Goal: Transaction & Acquisition: Purchase product/service

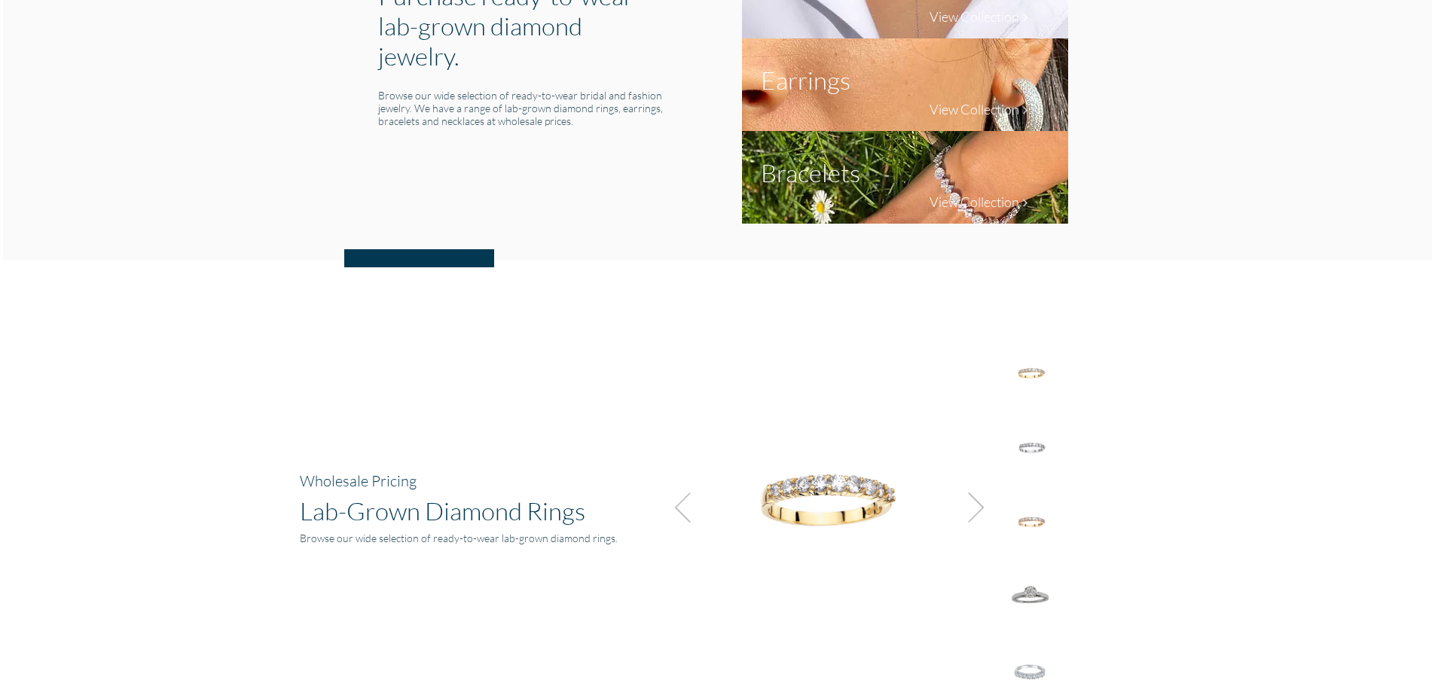
scroll to position [829, 0]
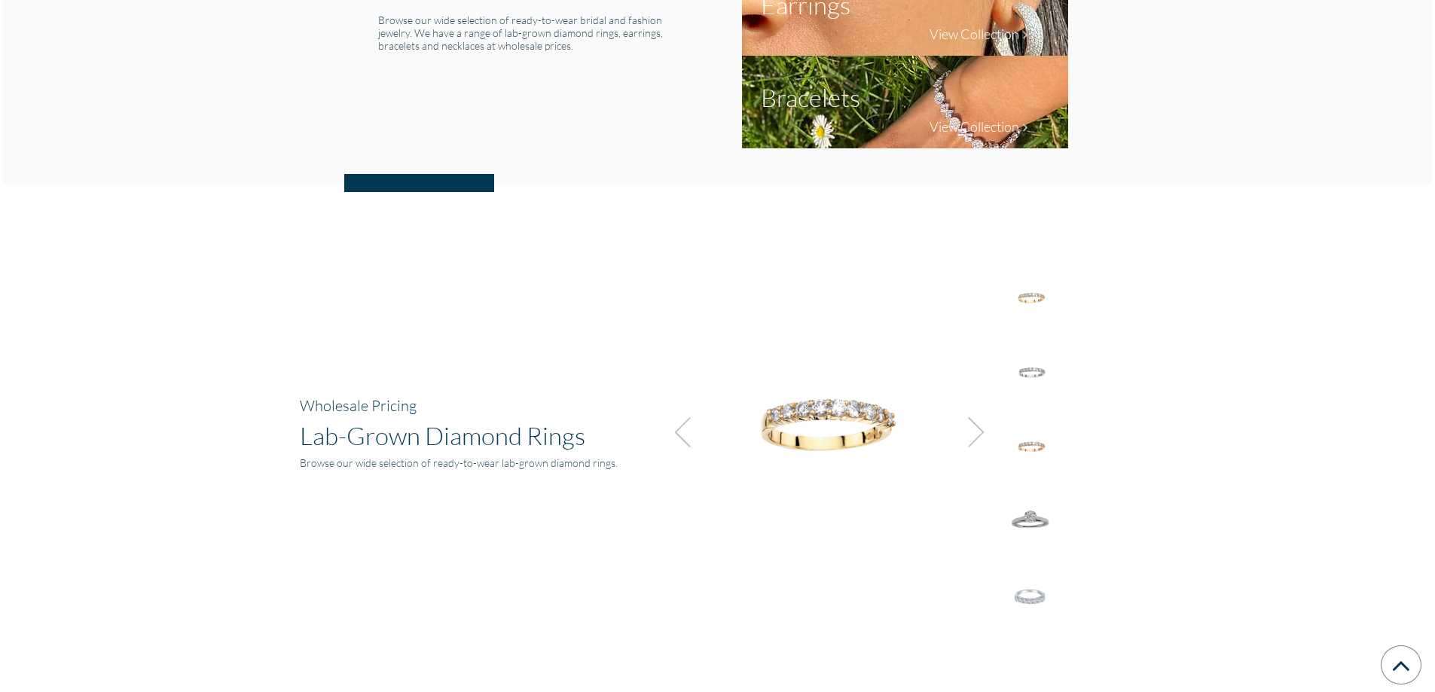
click at [971, 437] on img at bounding box center [972, 432] width 41 height 41
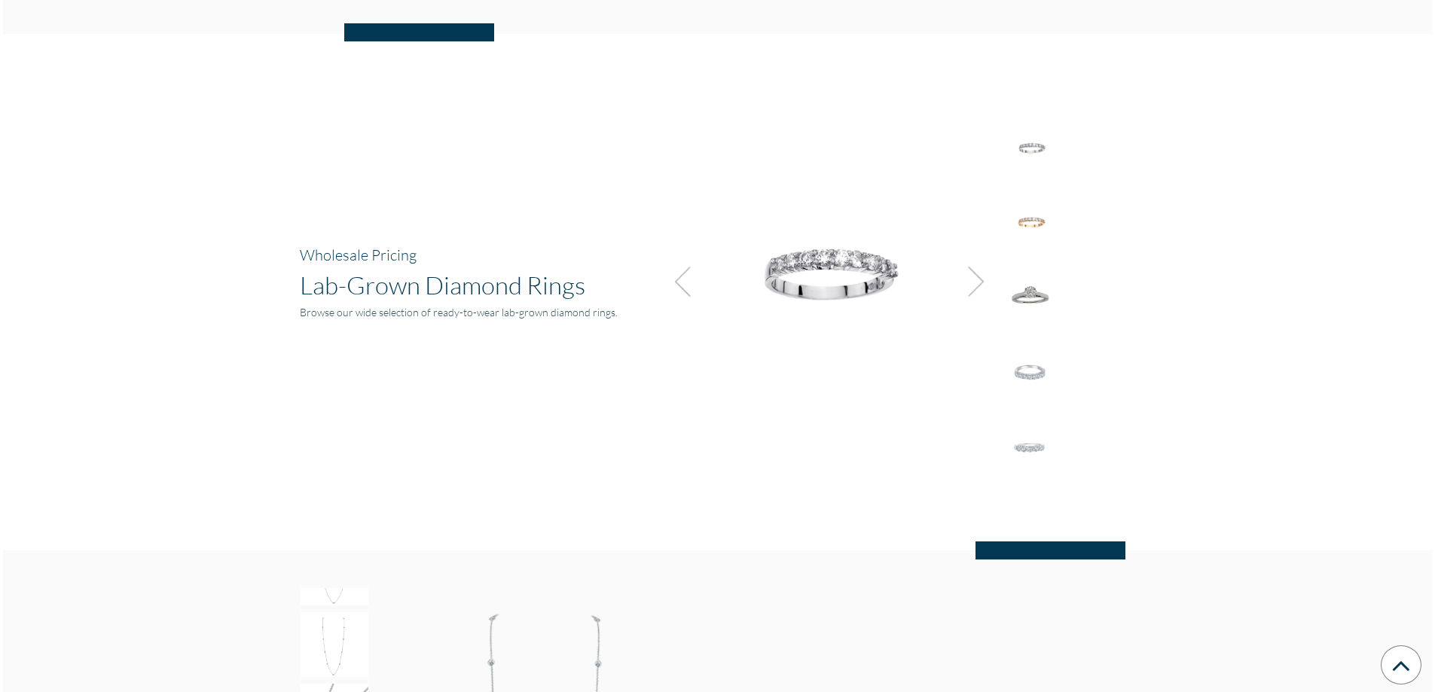
scroll to position [1130, 0]
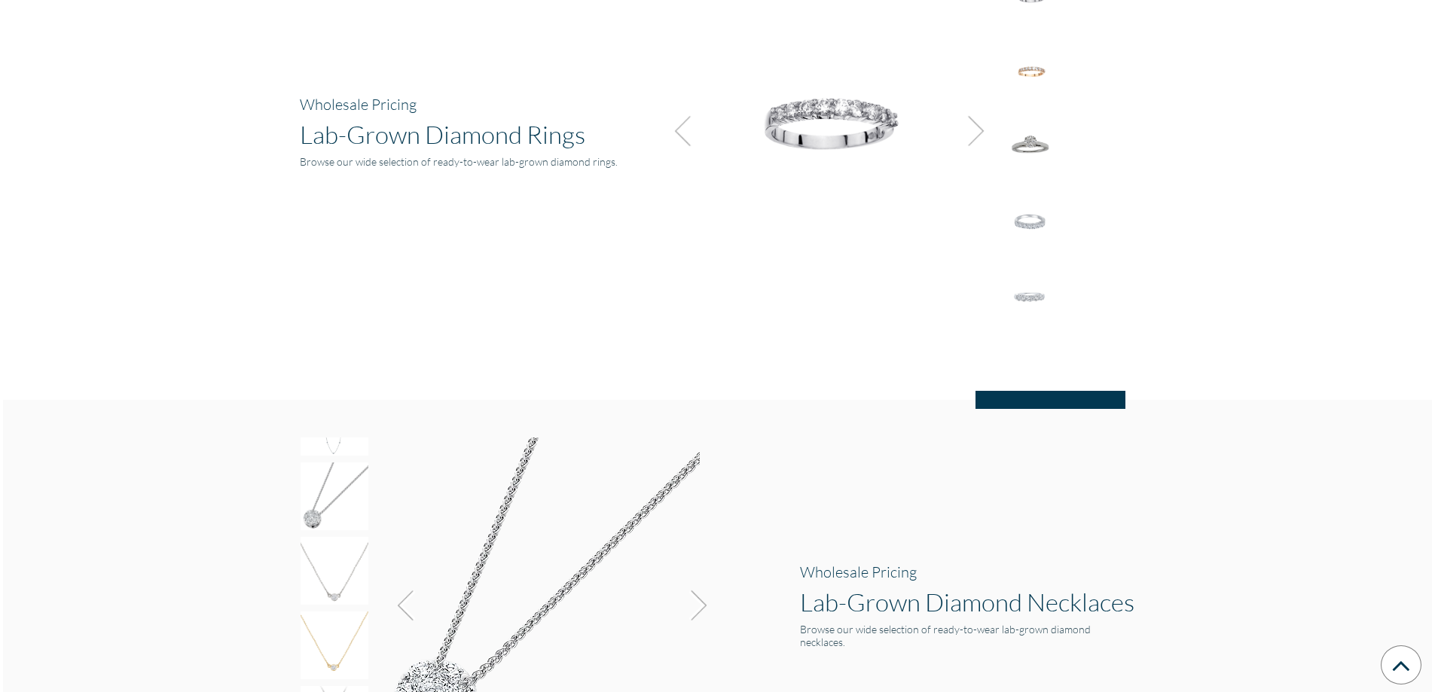
click at [1033, 404] on hr at bounding box center [1051, 400] width 150 height 18
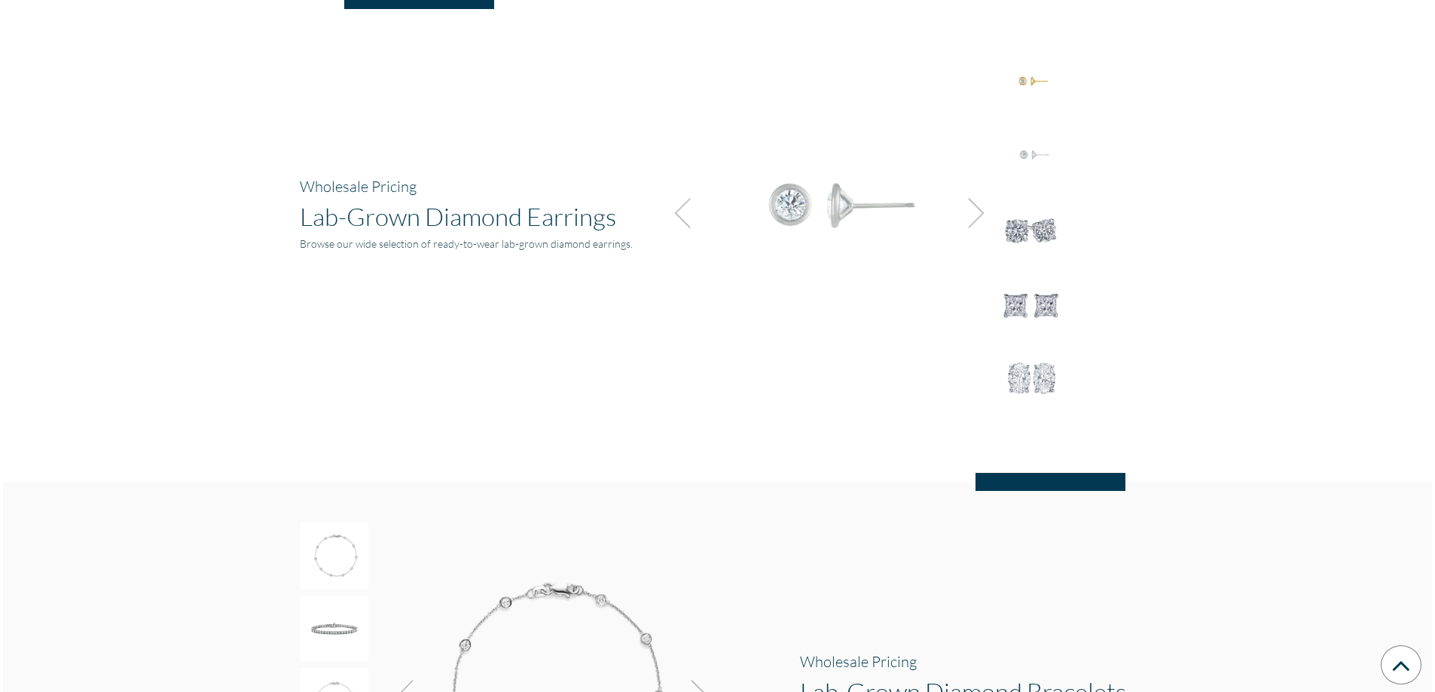
scroll to position [1808, 0]
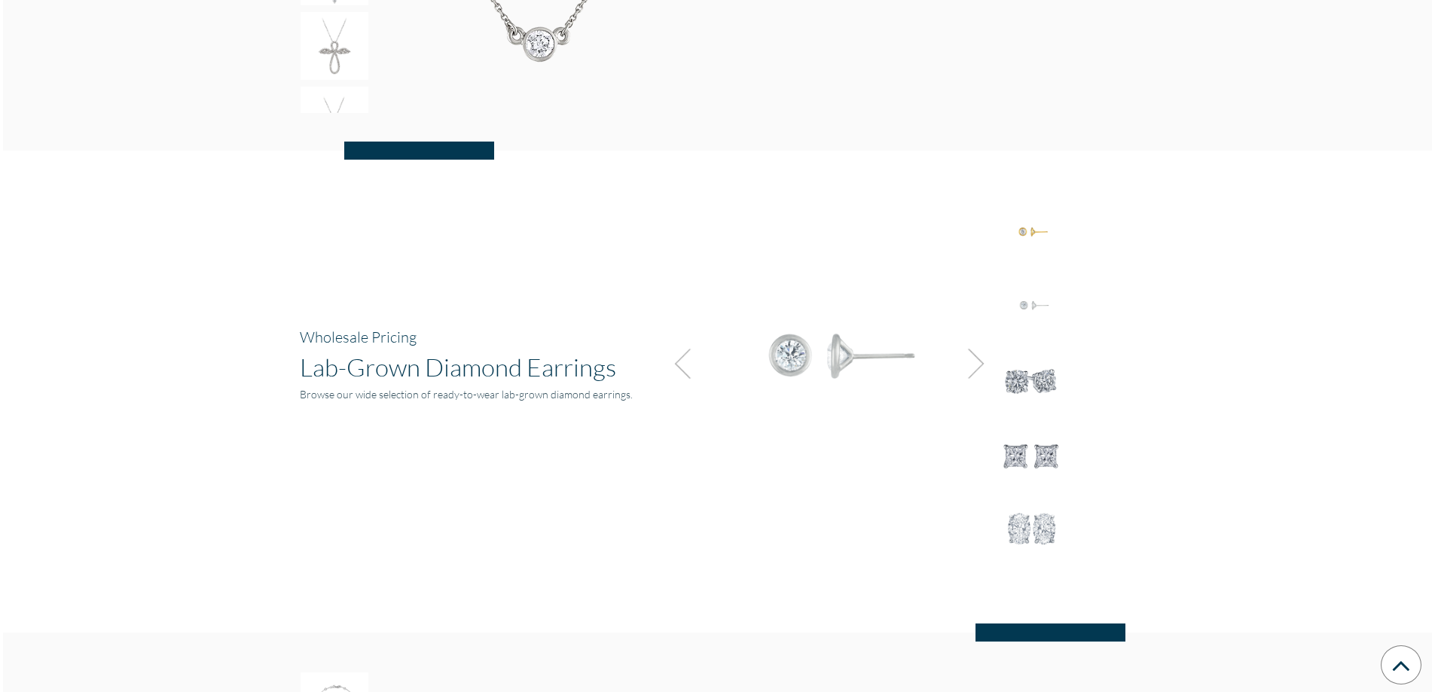
click at [980, 370] on img at bounding box center [972, 364] width 41 height 41
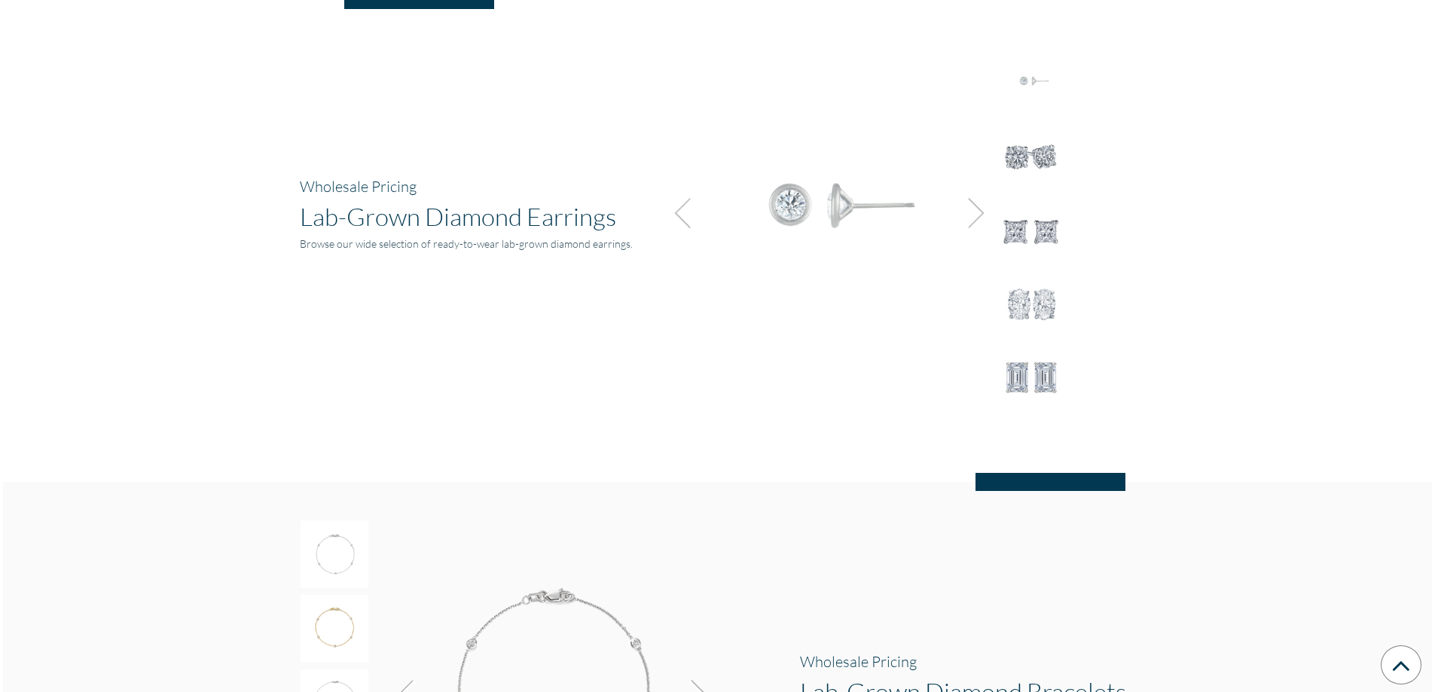
scroll to position [2260, 0]
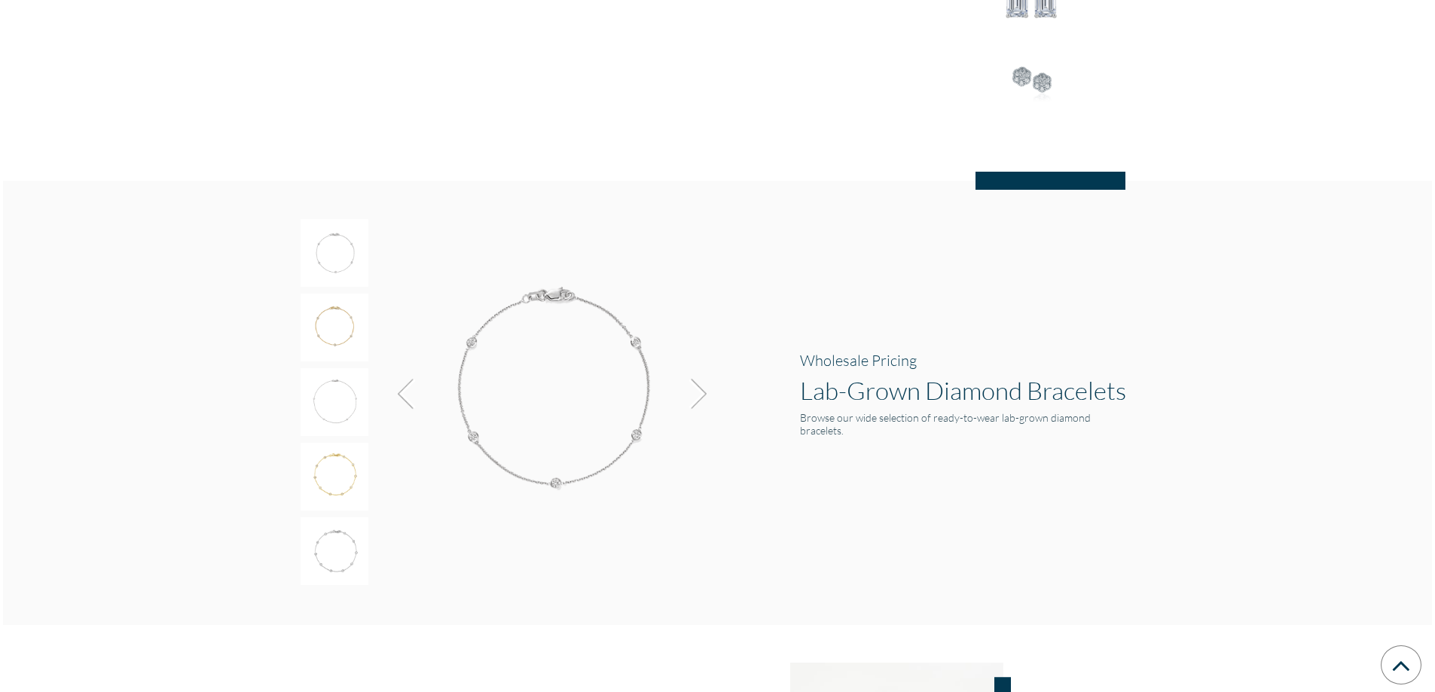
click at [698, 396] on img at bounding box center [694, 394] width 41 height 41
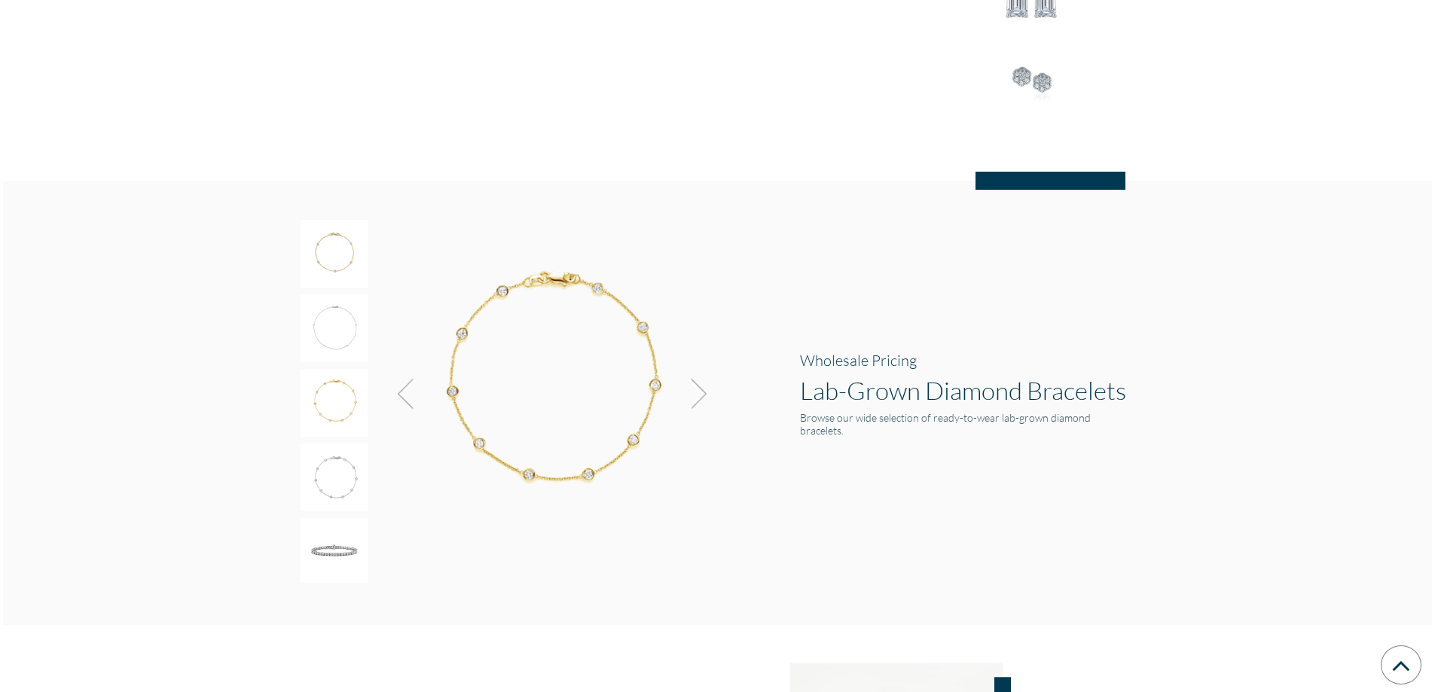
click at [698, 396] on img at bounding box center [694, 394] width 41 height 41
click at [571, 424] on img at bounding box center [550, 388] width 339 height 339
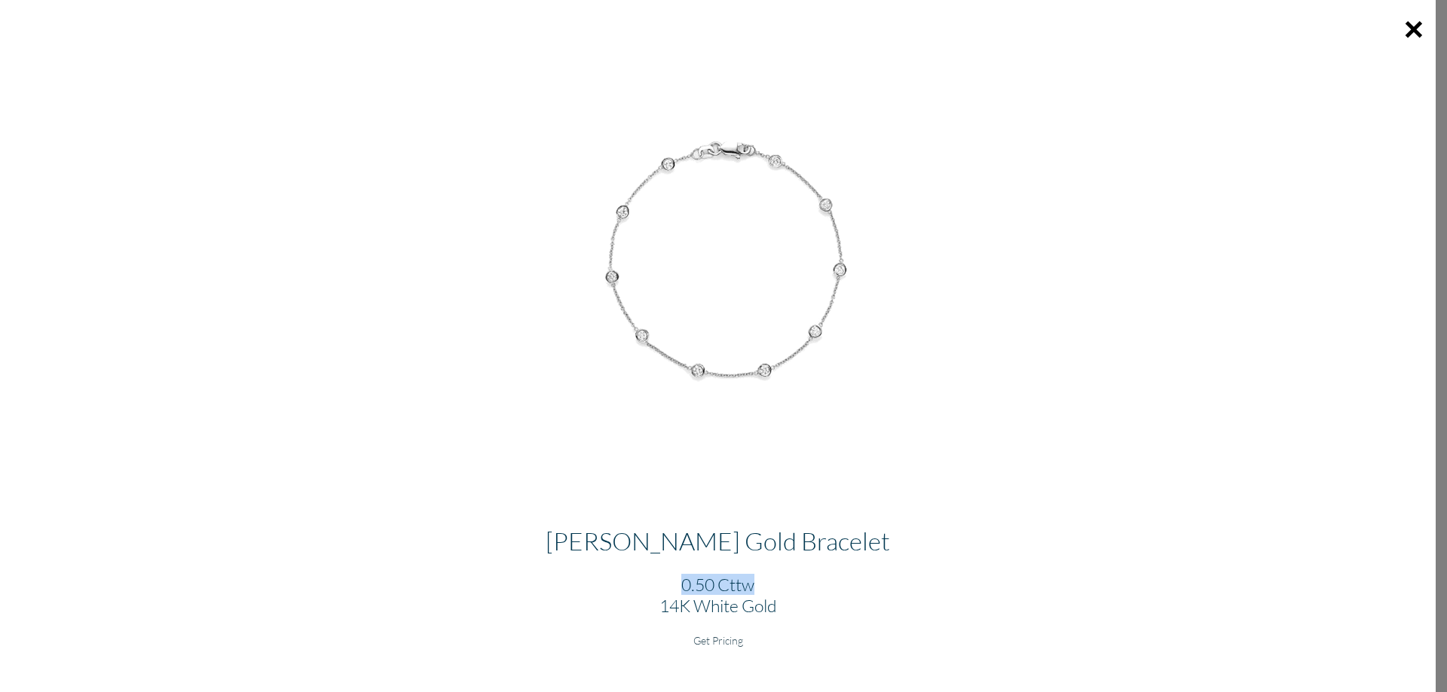
drag, startPoint x: 682, startPoint y: 587, endPoint x: 763, endPoint y: 578, distance: 81.1
click at [763, 578] on h2 "0.50 Cttw 14K White Gold" at bounding box center [717, 595] width 1411 height 42
click at [1412, 38] on button "×" at bounding box center [1414, 29] width 44 height 58
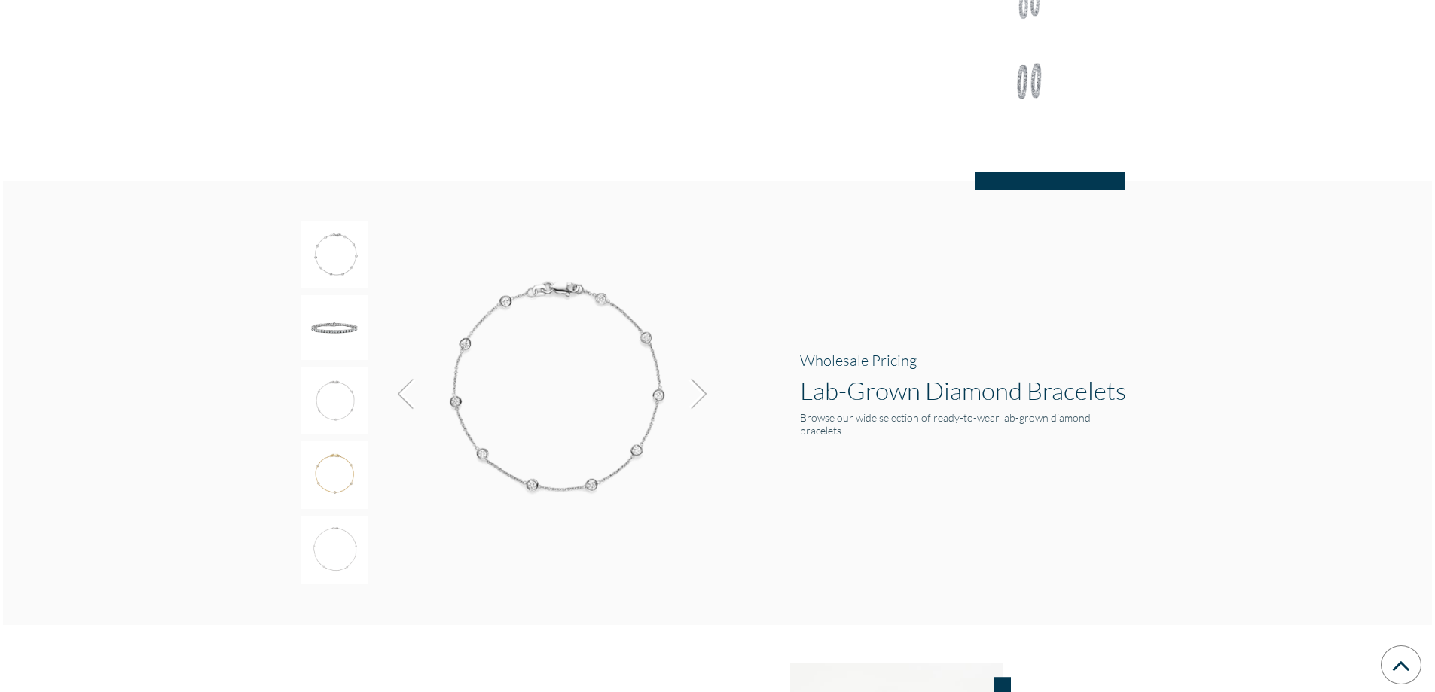
click at [1221, 361] on div "Wholesale Pricing Lab-Grown Diamond Bracelets Browse our wide selection of read…" at bounding box center [717, 403] width 1429 height 445
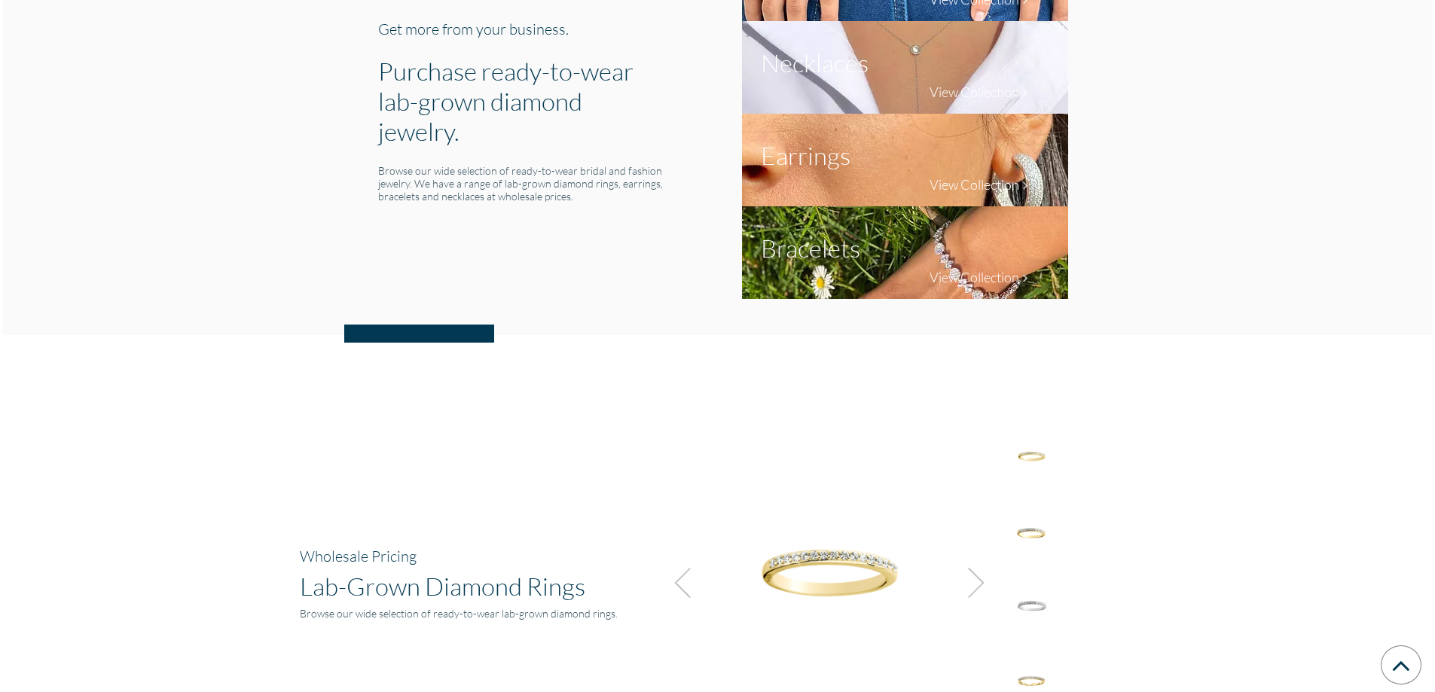
scroll to position [904, 0]
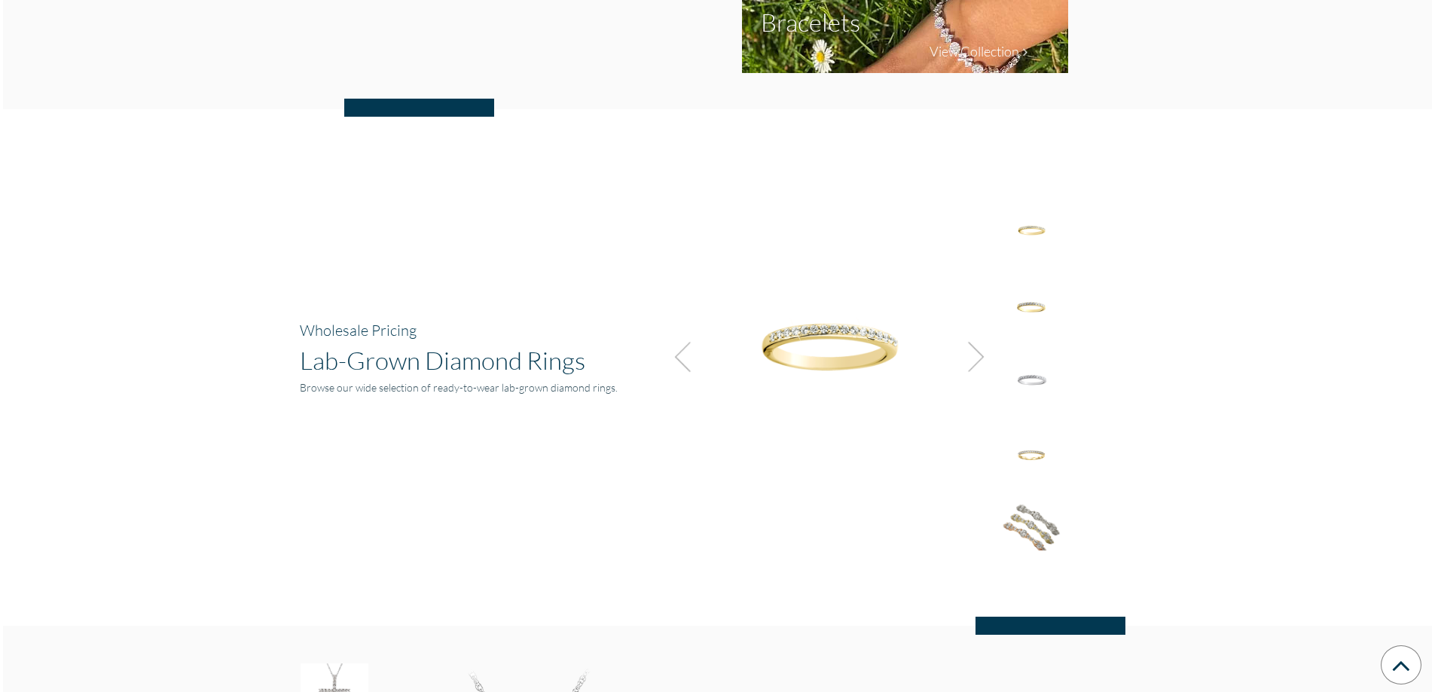
click at [990, 350] on img at bounding box center [972, 357] width 41 height 41
click at [983, 350] on img at bounding box center [972, 357] width 41 height 41
click at [978, 365] on img at bounding box center [972, 357] width 41 height 41
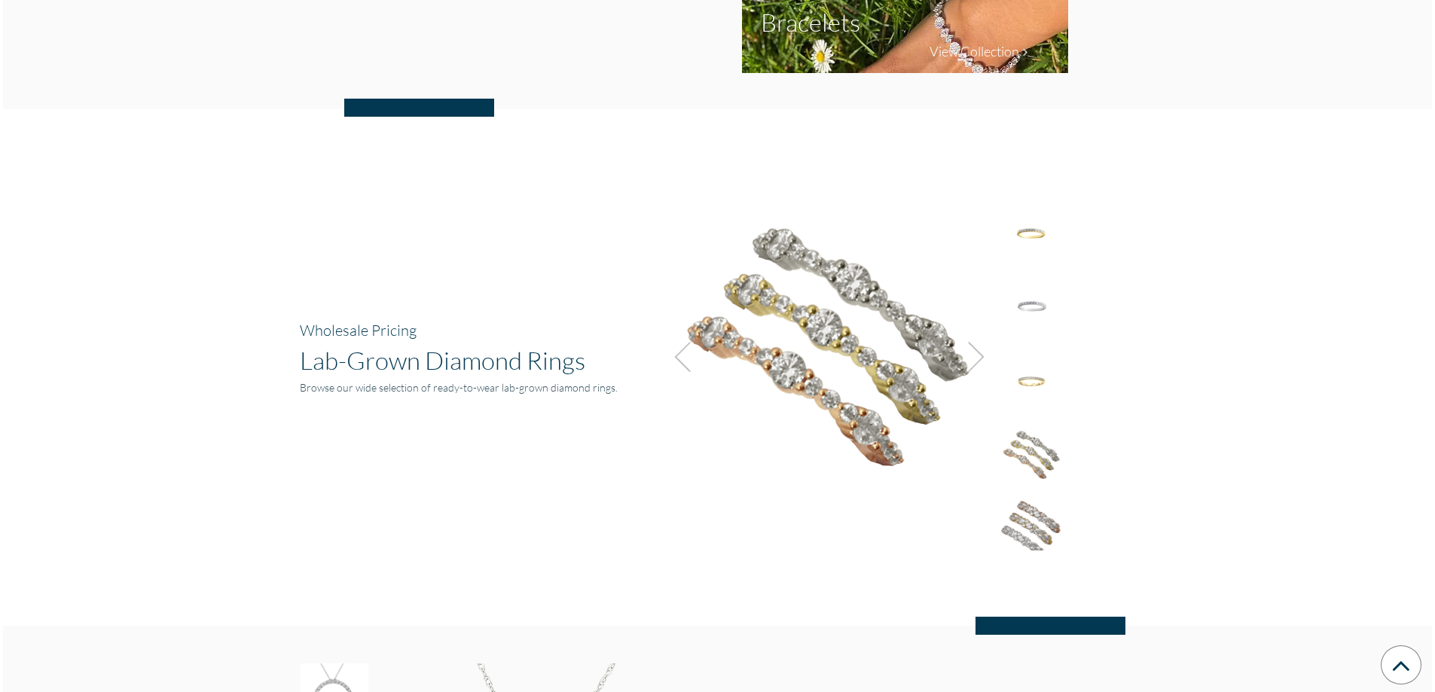
click at [978, 363] on img at bounding box center [972, 357] width 41 height 41
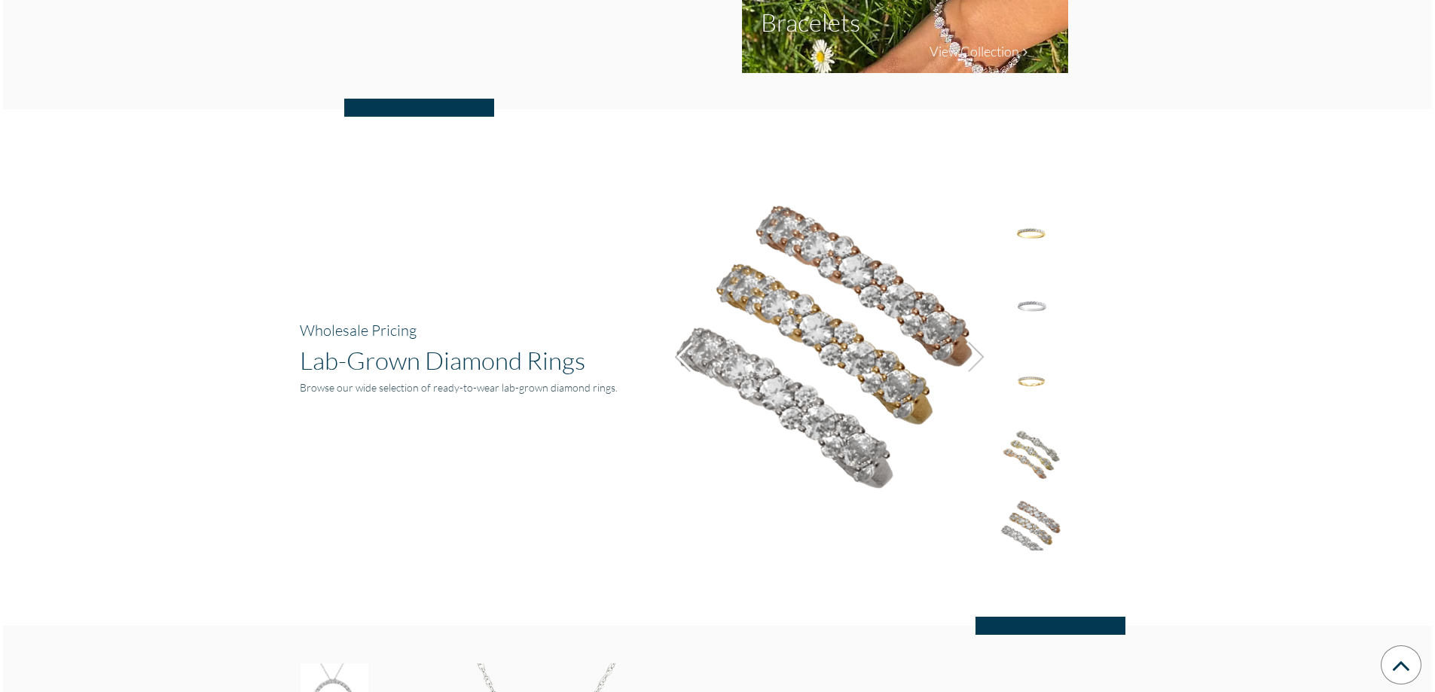
click at [978, 363] on img at bounding box center [972, 357] width 41 height 41
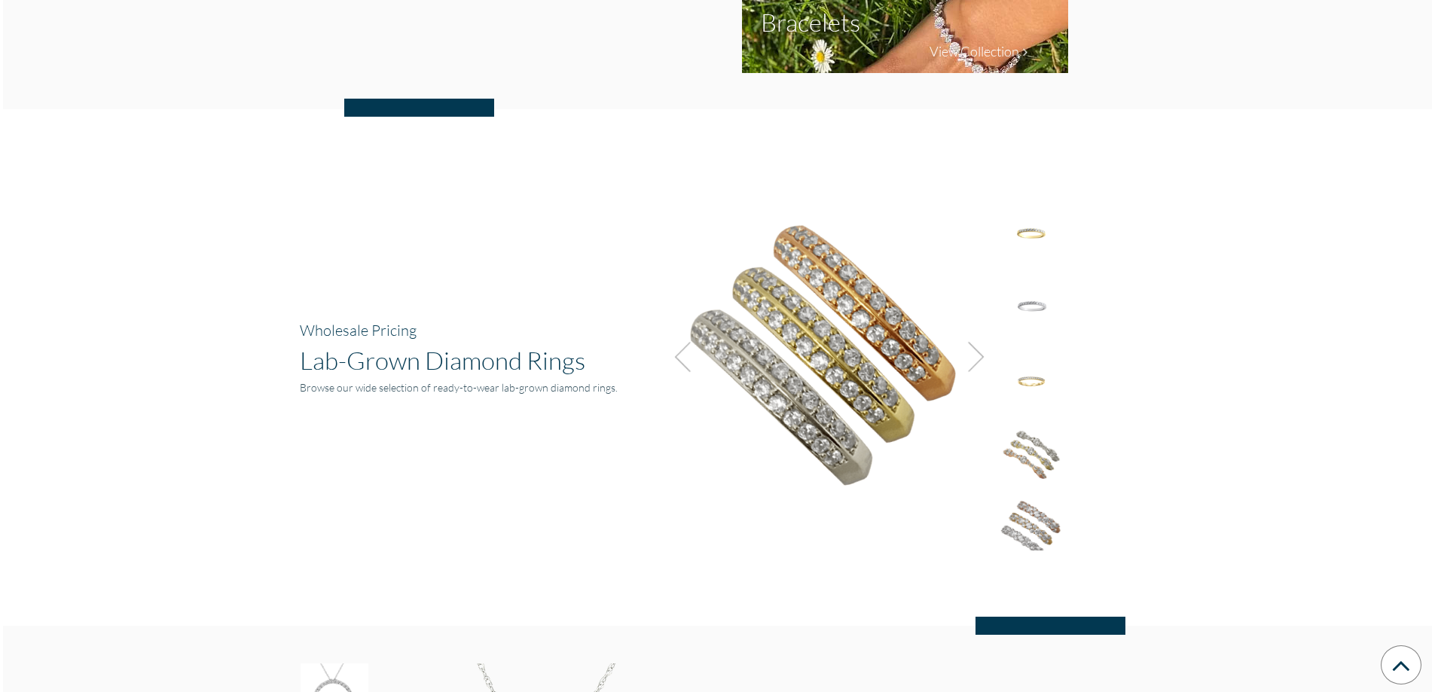
click at [978, 363] on img at bounding box center [972, 357] width 41 height 41
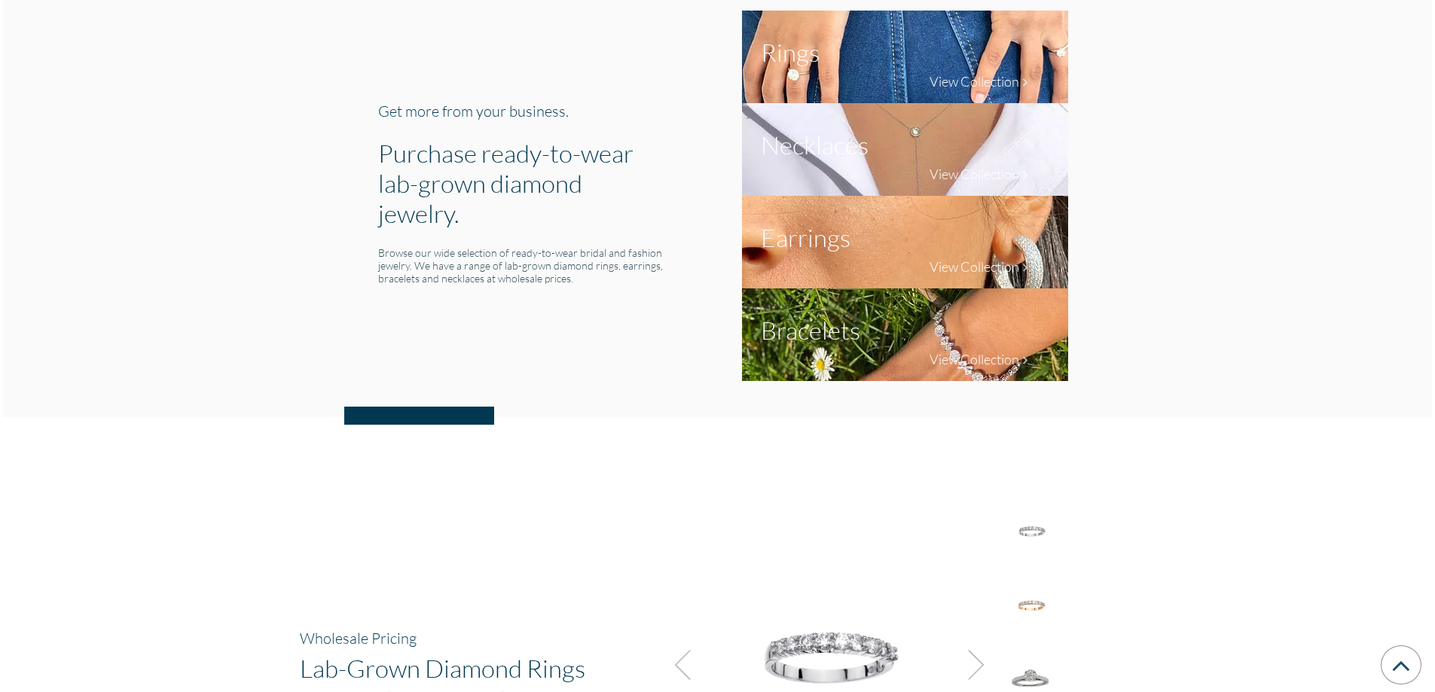
scroll to position [69, 0]
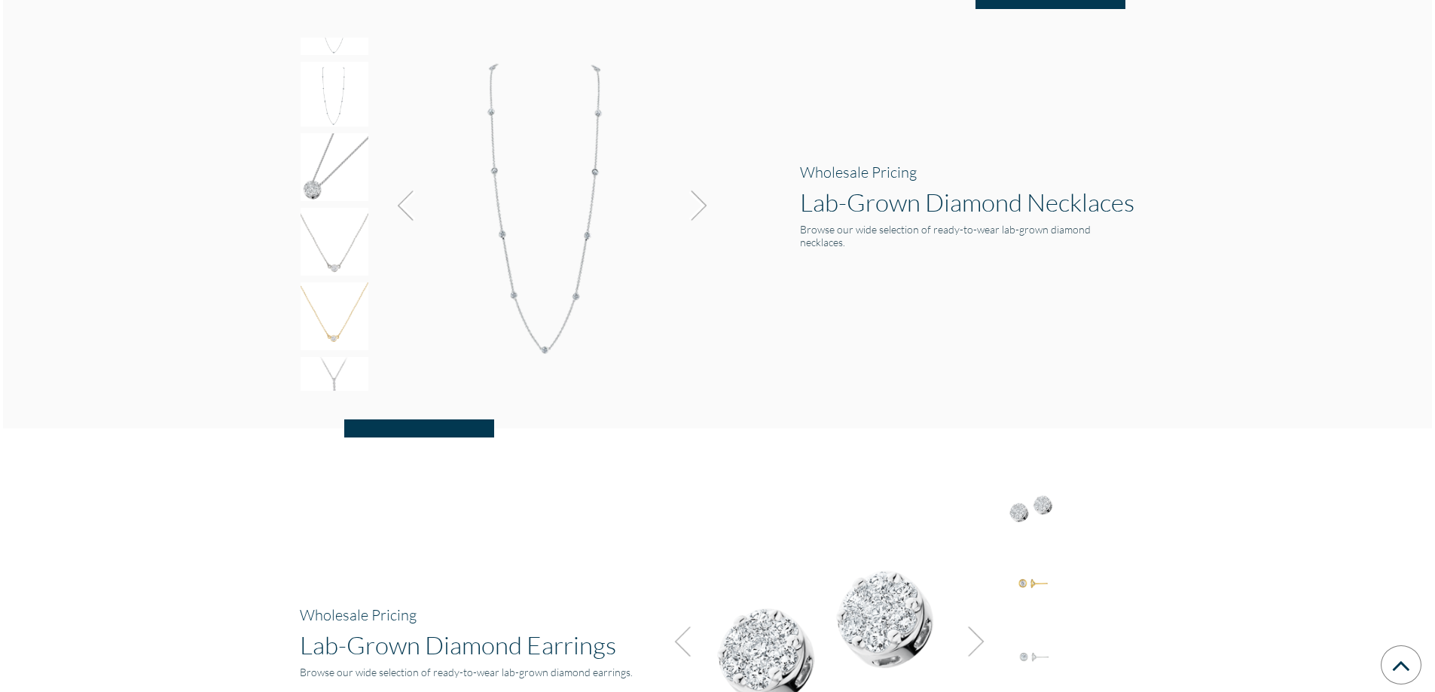
scroll to position [2058, 0]
